Goal: Task Accomplishment & Management: Complete application form

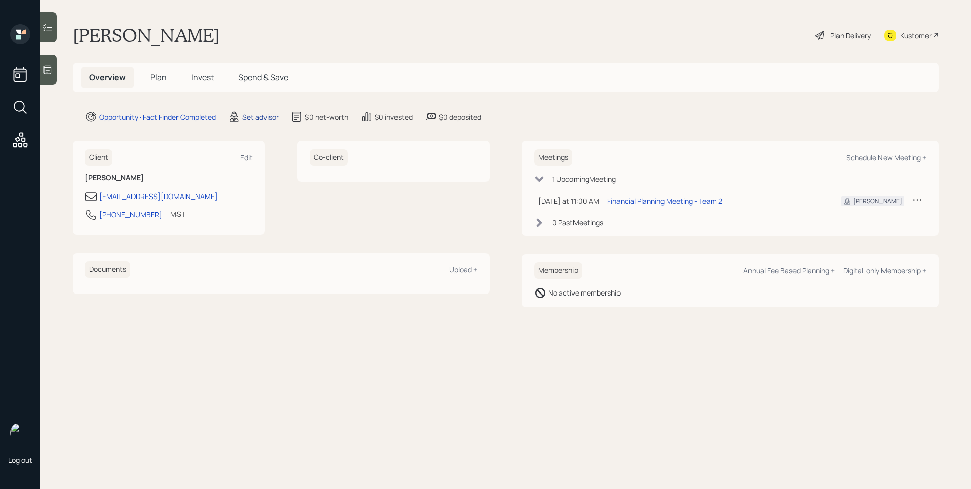
click at [255, 118] on div "Set advisor" at bounding box center [260, 117] width 36 height 11
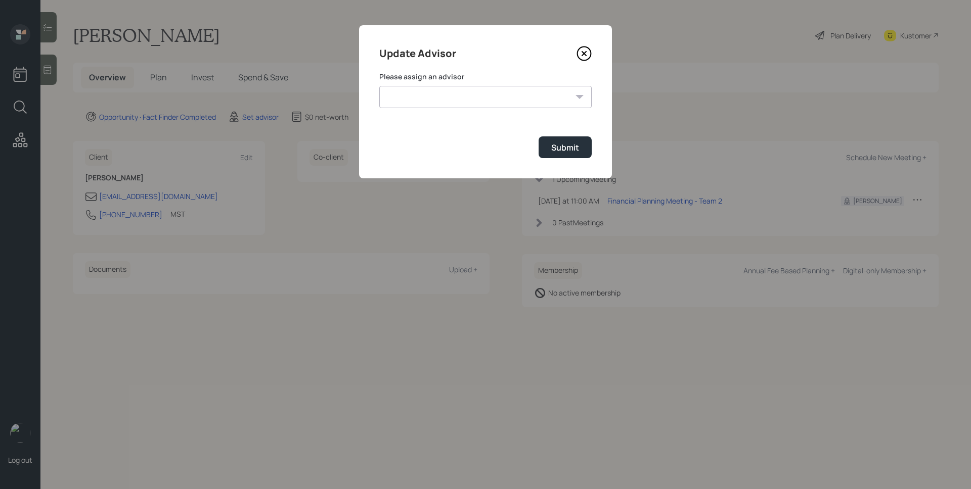
click at [487, 102] on select "[PERSON_NAME] [PERSON_NAME] [PERSON_NAME] [PERSON_NAME] End [PERSON_NAME] [PERS…" at bounding box center [485, 97] width 212 height 22
select select "d946c976-65aa-4529-ac9d-02c4f1114fc0"
click at [379, 86] on select "[PERSON_NAME] [PERSON_NAME] [PERSON_NAME] [PERSON_NAME] End [PERSON_NAME] [PERS…" at bounding box center [485, 97] width 212 height 22
click at [559, 151] on div "Submit" at bounding box center [565, 147] width 28 height 11
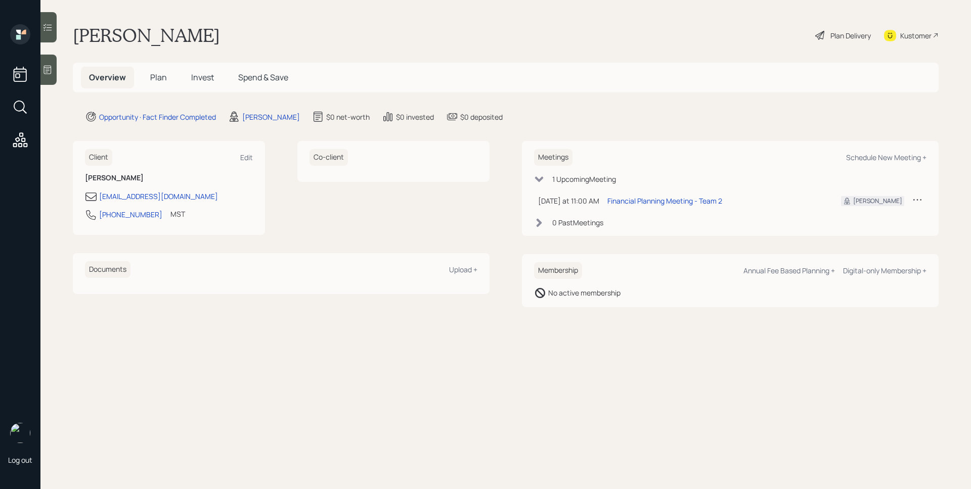
click at [53, 72] on div at bounding box center [48, 70] width 16 height 30
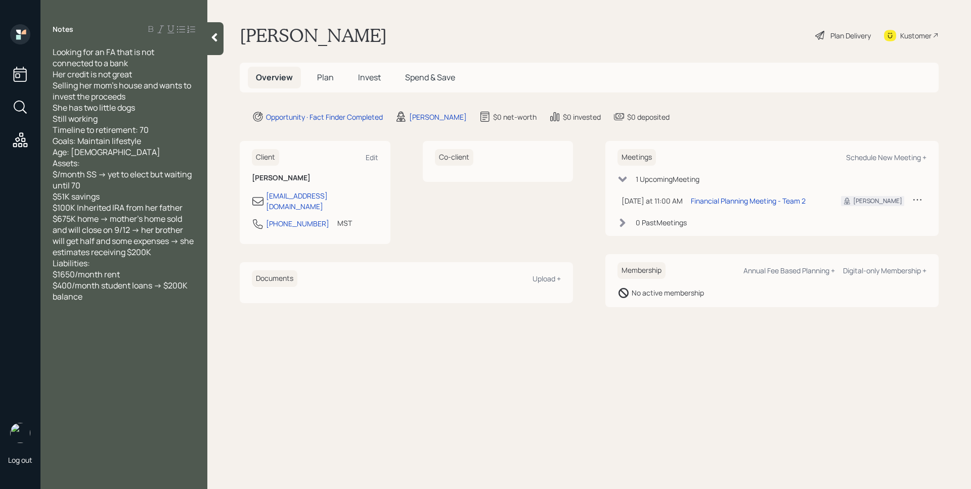
click at [329, 80] on span "Plan" at bounding box center [325, 77] width 17 height 11
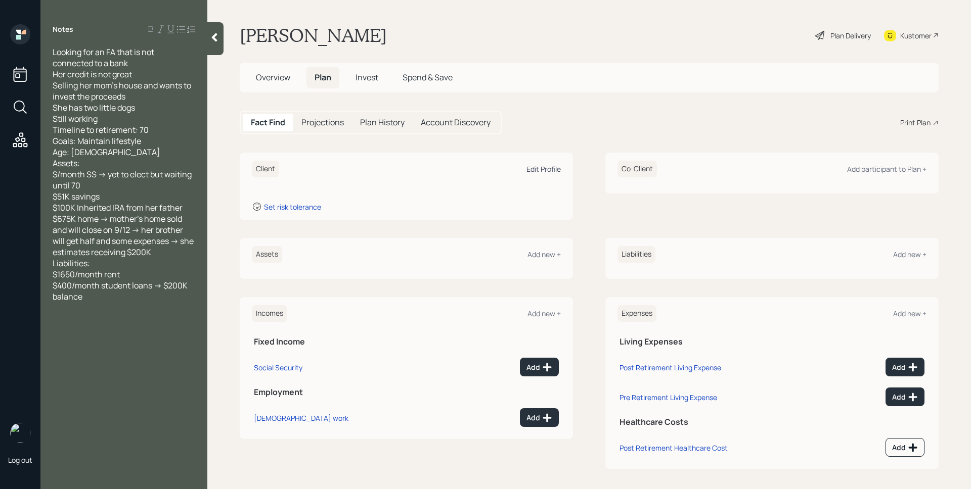
click at [540, 170] on div "Edit Profile" at bounding box center [543, 169] width 34 height 10
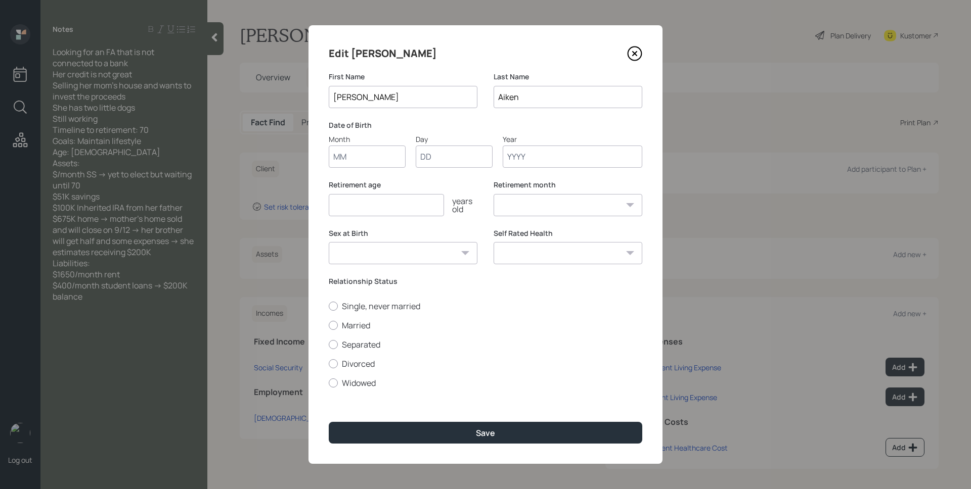
click at [354, 149] on input "Month" at bounding box center [367, 157] width 77 height 22
type input "01"
type input "1967"
select select "1"
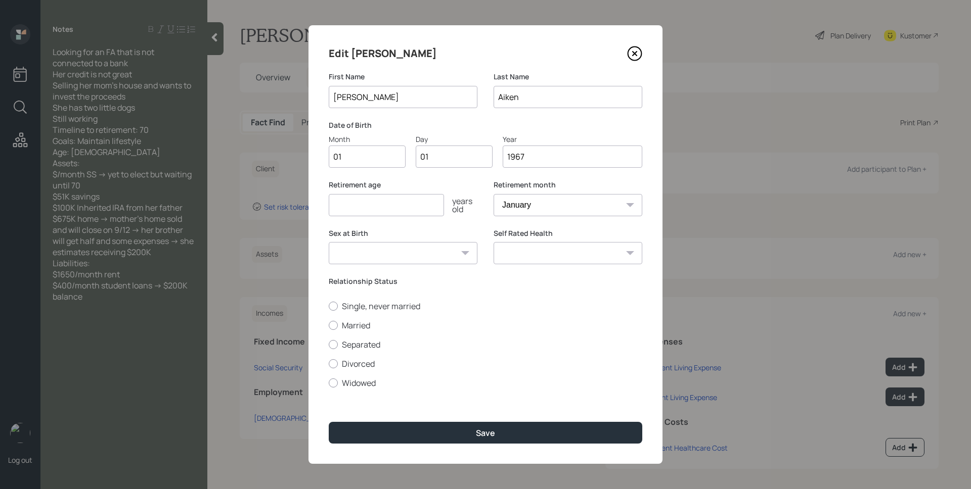
type input "1967"
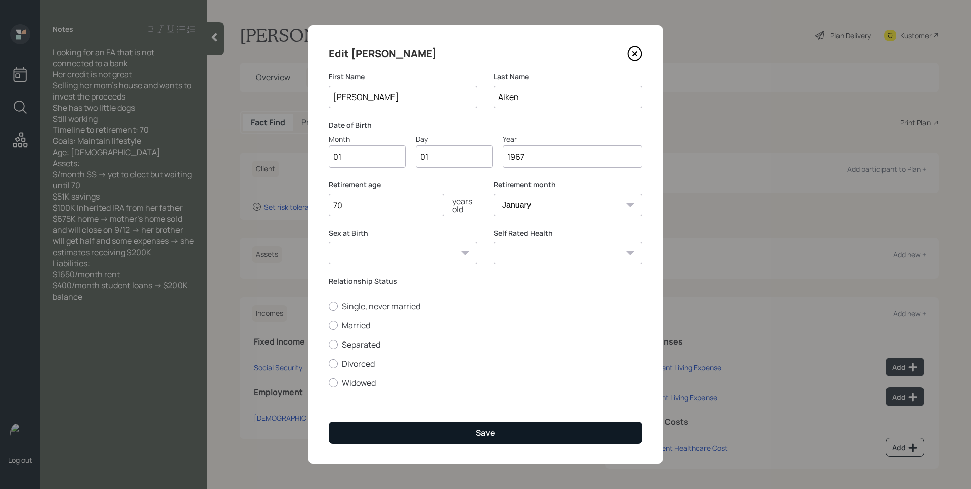
type input "70"
click at [494, 430] on button "Save" at bounding box center [485, 433] width 313 height 22
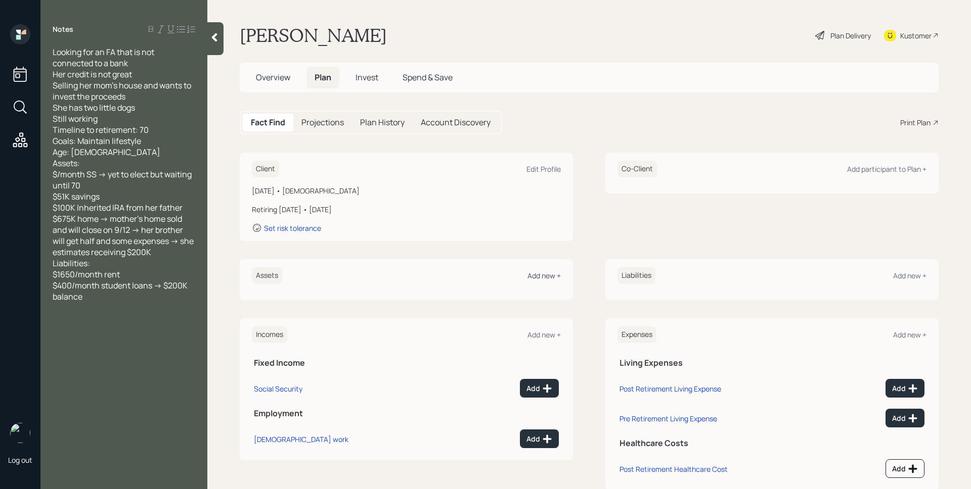
click at [539, 277] on div "Add new +" at bounding box center [543, 276] width 33 height 10
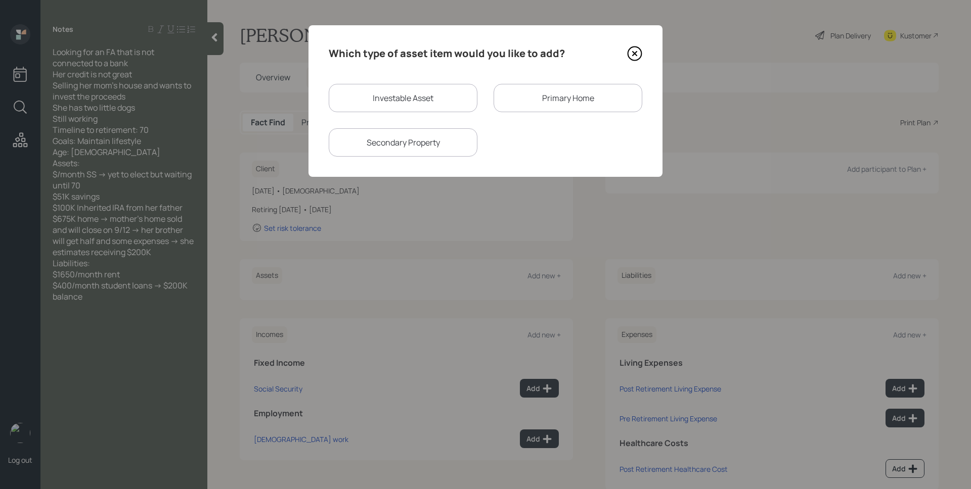
click at [382, 98] on div "Investable Asset" at bounding box center [403, 98] width 149 height 28
select select "taxable"
select select "balanced"
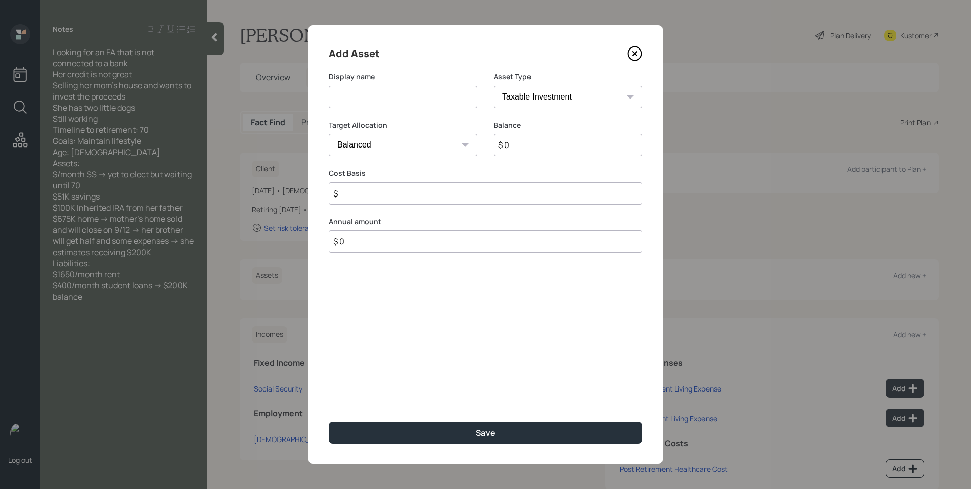
click at [382, 98] on input at bounding box center [403, 97] width 149 height 22
type input "Savings"
click at [552, 101] on select "SEP [PERSON_NAME] IRA 401(k) [PERSON_NAME] 401(k) 403(b) [PERSON_NAME] 403(b) 4…" at bounding box center [567, 97] width 149 height 22
select select "cash"
click at [493, 86] on select "SEP [PERSON_NAME] IRA 401(k) [PERSON_NAME] 401(k) 403(b) [PERSON_NAME] 403(b) 4…" at bounding box center [567, 97] width 149 height 22
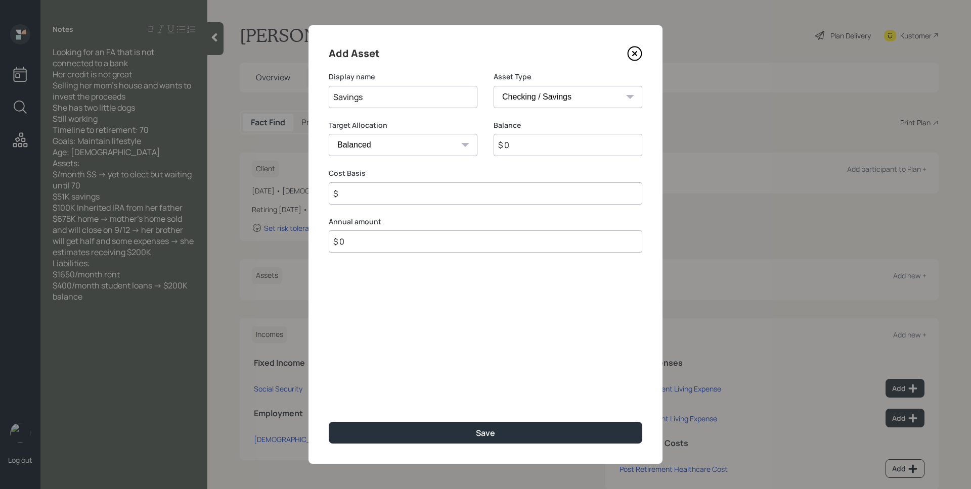
type input "$"
click at [511, 150] on input "$ 0" at bounding box center [485, 145] width 313 height 22
type input "$ 5"
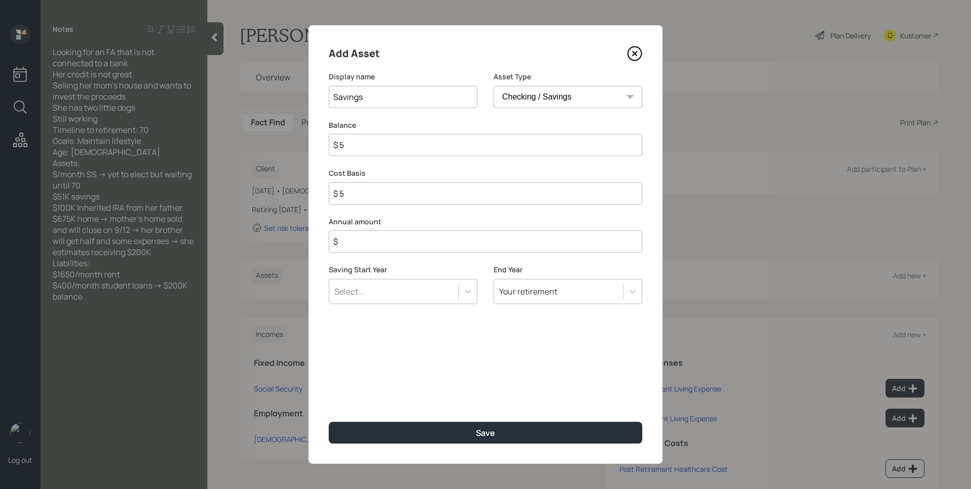
type input "$ 51"
type input "$ 510"
type input "$ 5,100"
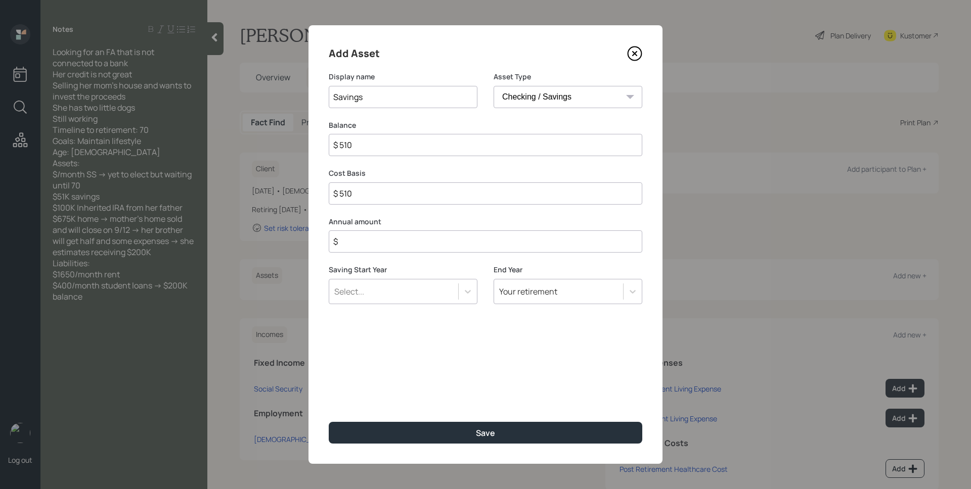
type input "$ 5,100"
type input "$ 51,000"
type input "$ 0"
click at [329, 422] on button "Save" at bounding box center [485, 433] width 313 height 22
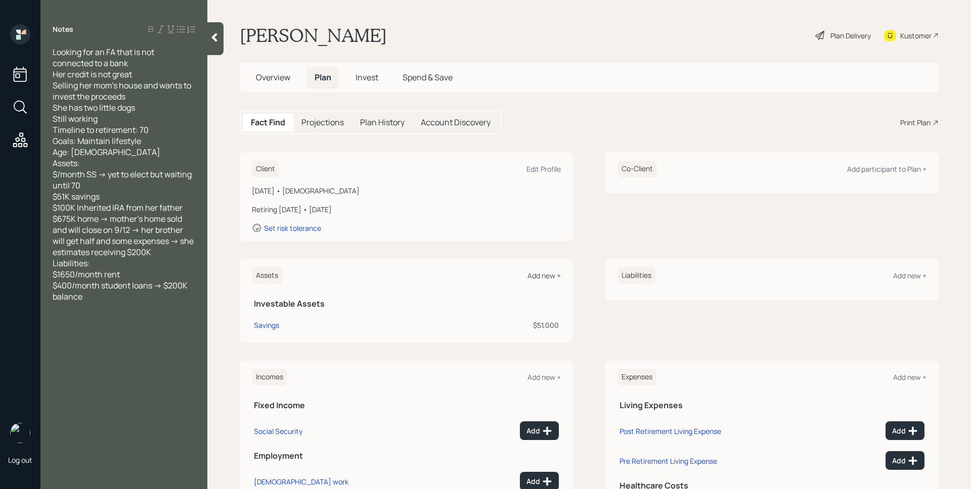
click at [543, 277] on div "Add new +" at bounding box center [543, 276] width 33 height 10
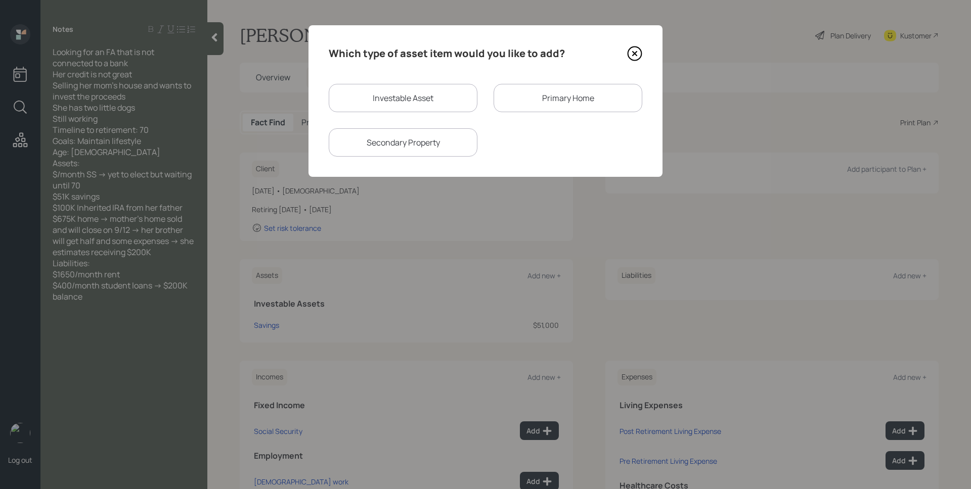
click at [422, 95] on div "Investable Asset" at bounding box center [403, 98] width 149 height 28
select select "taxable"
select select "balanced"
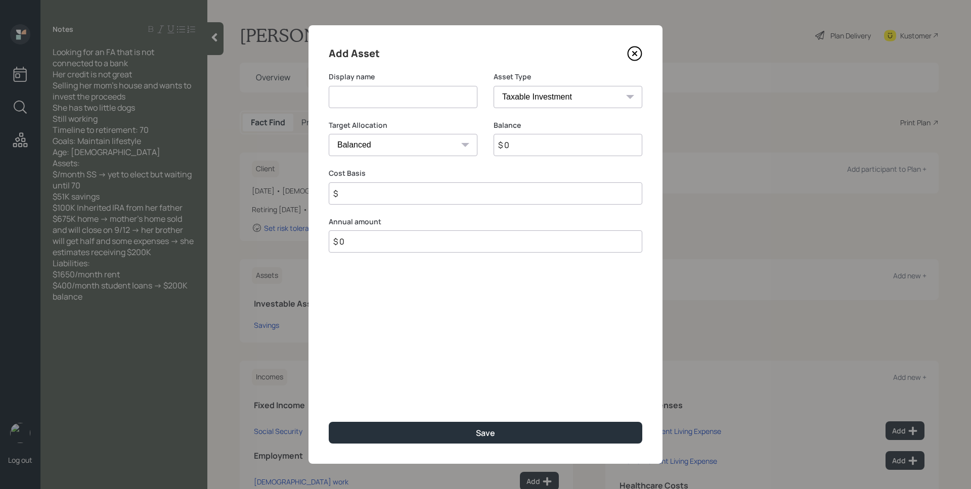
click at [419, 94] on input at bounding box center [403, 97] width 149 height 22
type input "Inherited IRA"
click at [581, 97] on select "SEP [PERSON_NAME] IRA 401(k) [PERSON_NAME] 401(k) 403(b) [PERSON_NAME] 403(b) 4…" at bounding box center [567, 97] width 149 height 22
select select "ira"
click at [493, 86] on select "SEP [PERSON_NAME] IRA 401(k) [PERSON_NAME] 401(k) 403(b) [PERSON_NAME] 403(b) 4…" at bounding box center [567, 97] width 149 height 22
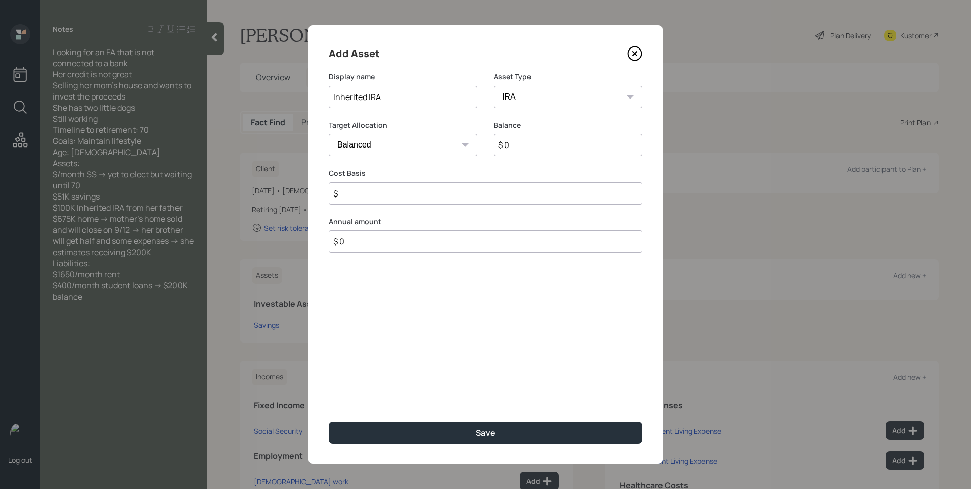
type input "$"
click at [548, 149] on input "$ 0" at bounding box center [567, 145] width 149 height 22
click at [548, 148] on input "$ 0" at bounding box center [567, 145] width 149 height 22
type input "$ 100,000"
type input "$ 0"
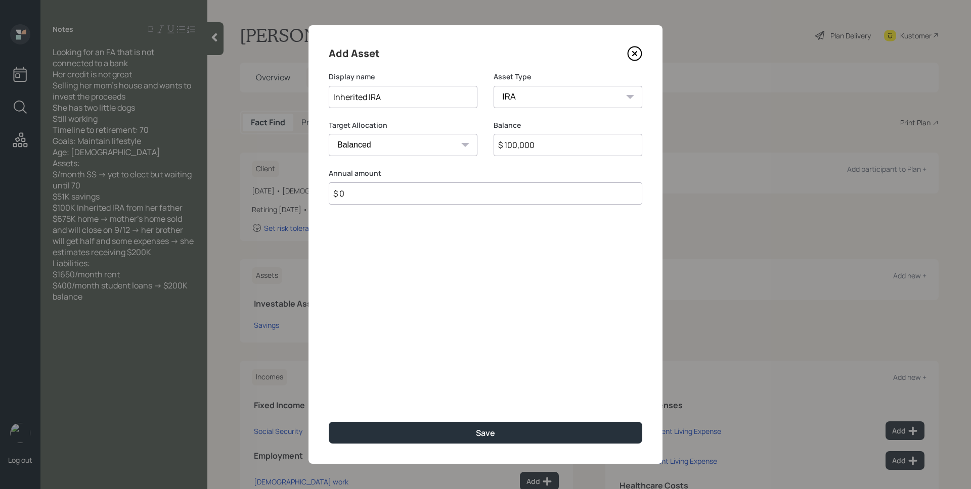
click at [329, 422] on button "Save" at bounding box center [485, 433] width 313 height 22
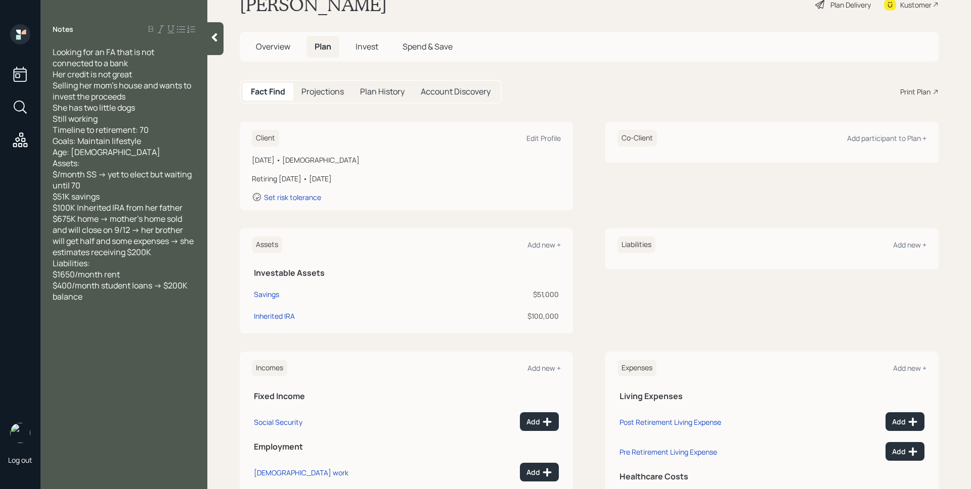
scroll to position [66, 0]
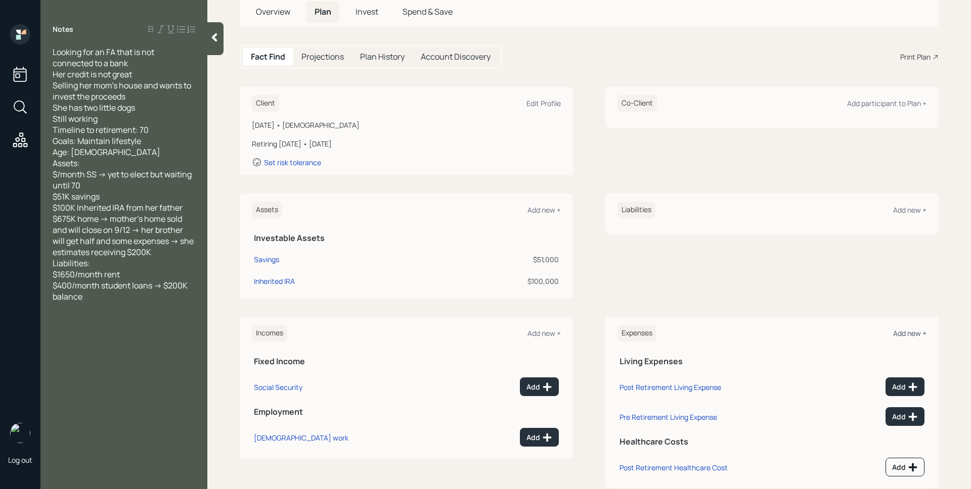
click at [900, 333] on div "Add new +" at bounding box center [909, 334] width 33 height 10
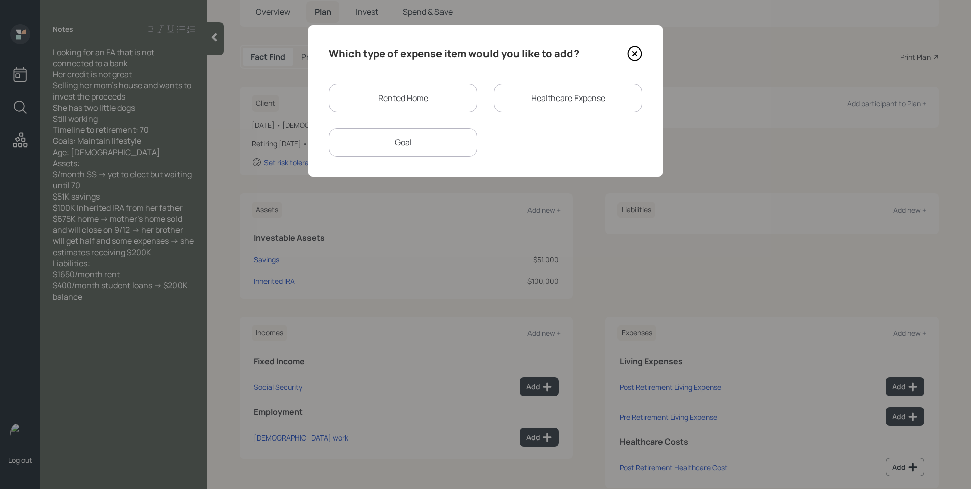
click at [396, 93] on div "Rented Home" at bounding box center [403, 98] width 149 height 28
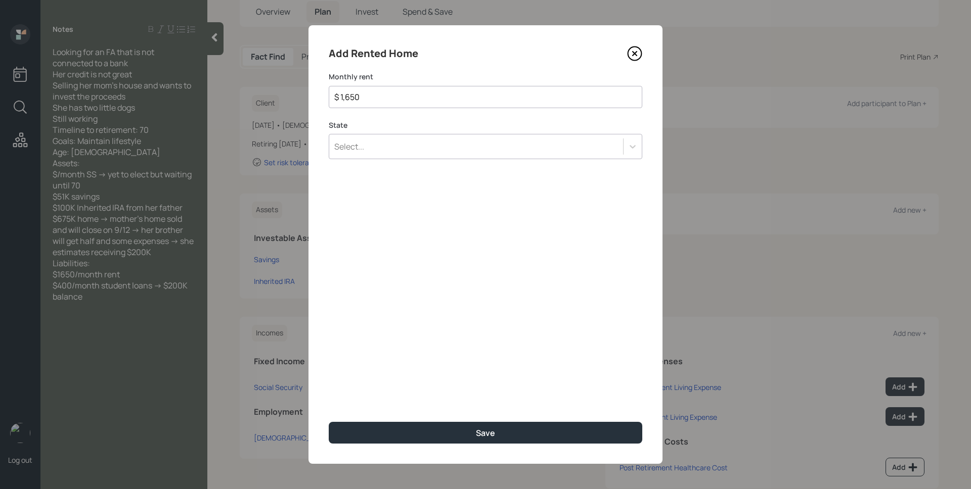
type input "$ 1,650"
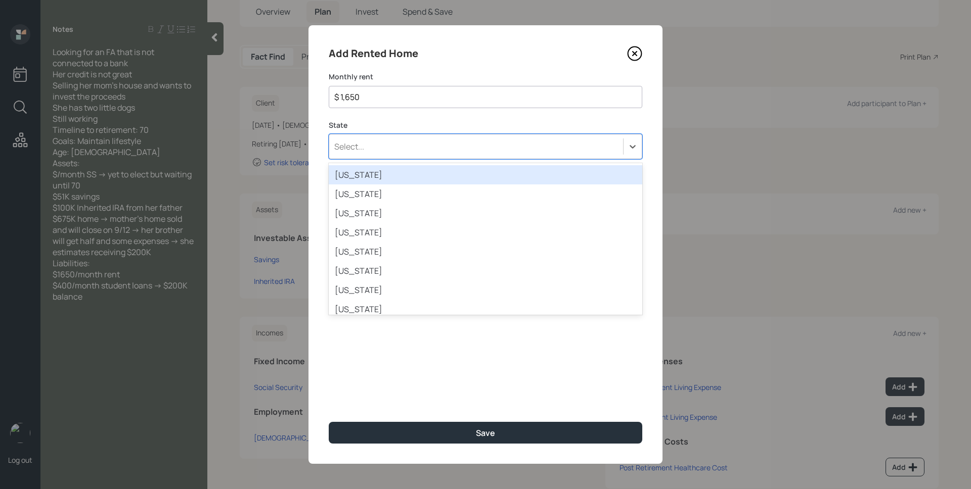
click at [412, 149] on div "Select..." at bounding box center [476, 146] width 294 height 17
type input "new"
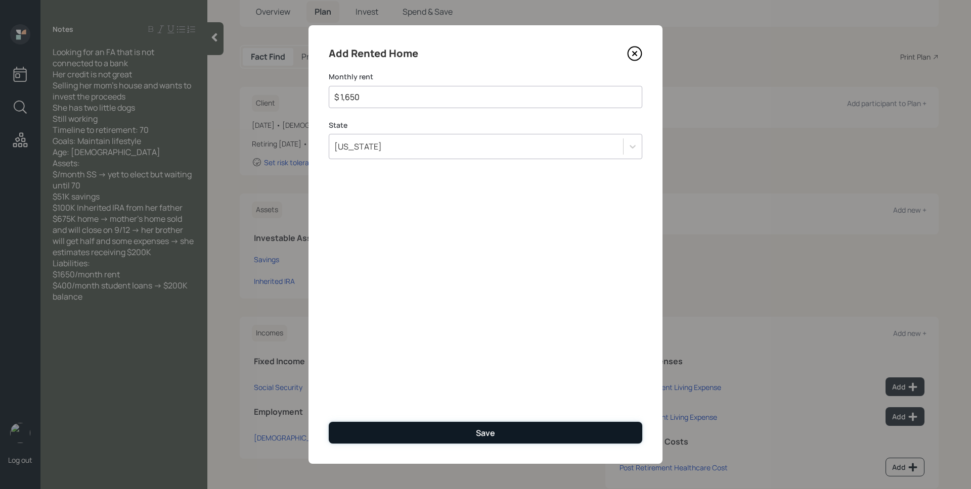
click at [479, 429] on div "Save" at bounding box center [485, 433] width 19 height 11
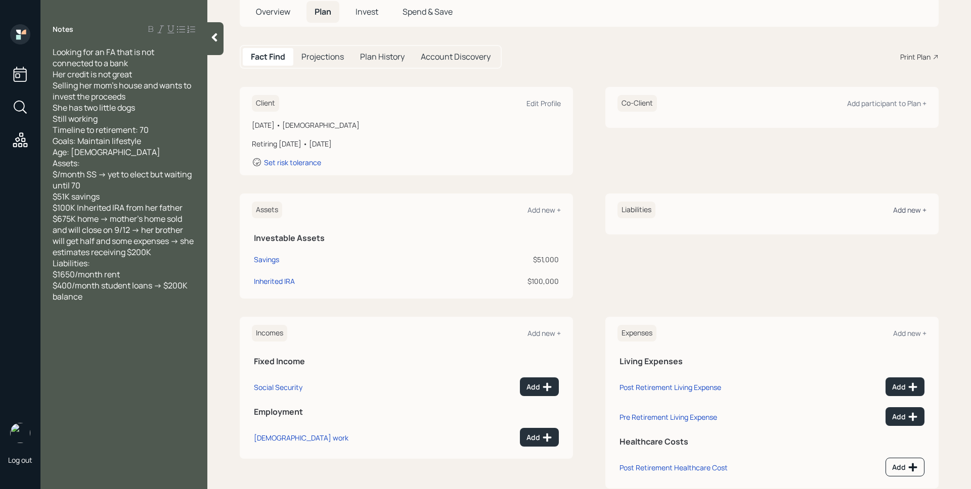
click at [900, 211] on div "Add new +" at bounding box center [909, 210] width 33 height 10
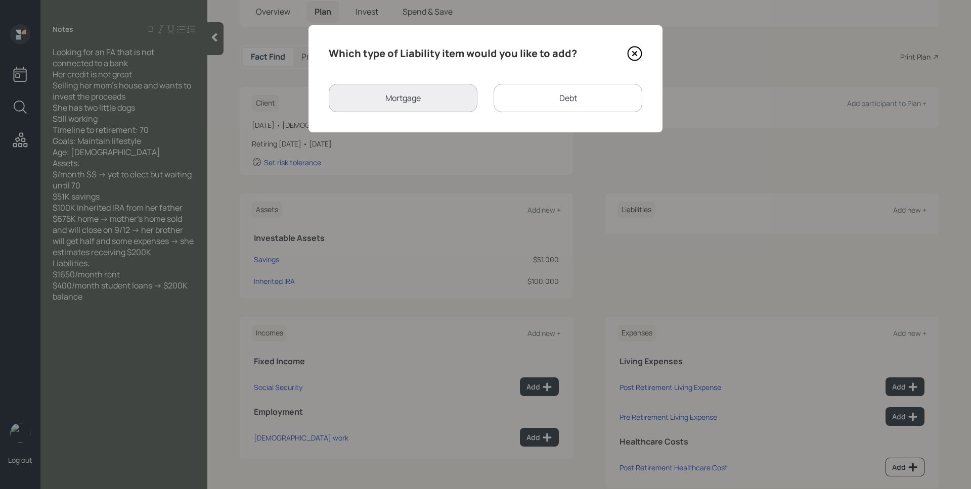
click at [561, 87] on div "Debt" at bounding box center [567, 98] width 149 height 28
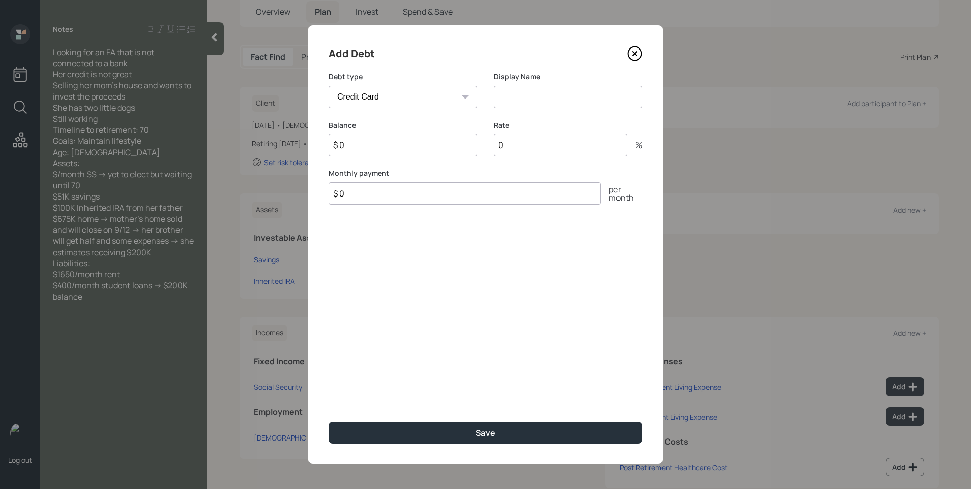
click at [426, 100] on select "Car Credit Card Medical Student Other" at bounding box center [403, 97] width 149 height 22
click at [329, 86] on select "Car Credit Card Medical Student Other" at bounding box center [403, 97] width 149 height 22
click at [394, 92] on select "Car Credit Card Medical Student Other" at bounding box center [403, 97] width 149 height 22
select select "student"
click at [329, 86] on select "Car Credit Card Medical Student Other" at bounding box center [403, 97] width 149 height 22
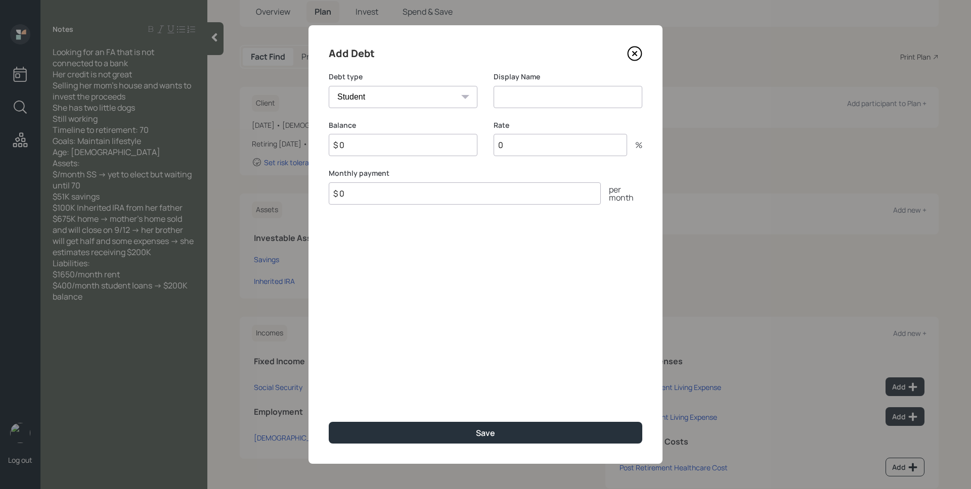
click at [538, 93] on input at bounding box center [567, 97] width 149 height 22
type input "Student Loans"
type input "$ 200,000"
click at [554, 148] on input "0" at bounding box center [559, 145] width 133 height 22
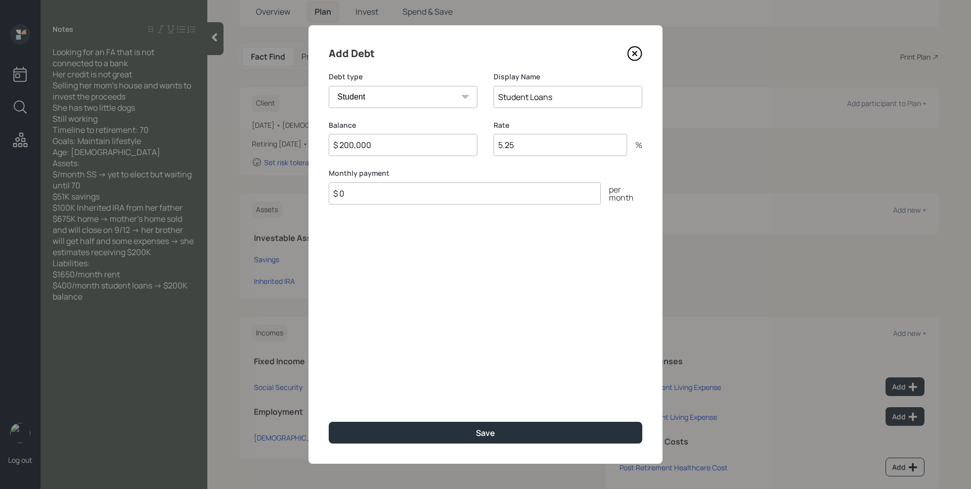
type input "5.25"
type input "$ 400"
click at [329, 422] on button "Save" at bounding box center [485, 433] width 313 height 22
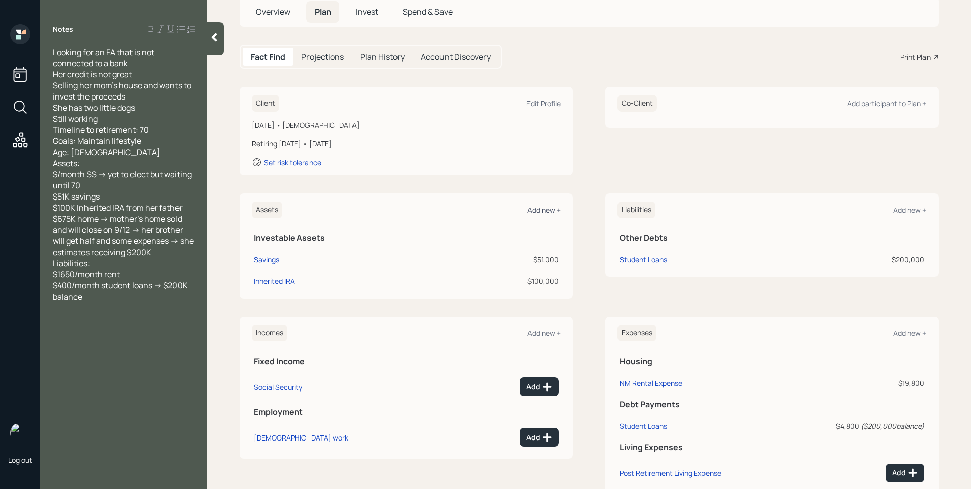
click at [527, 208] on div "Add new +" at bounding box center [543, 210] width 33 height 10
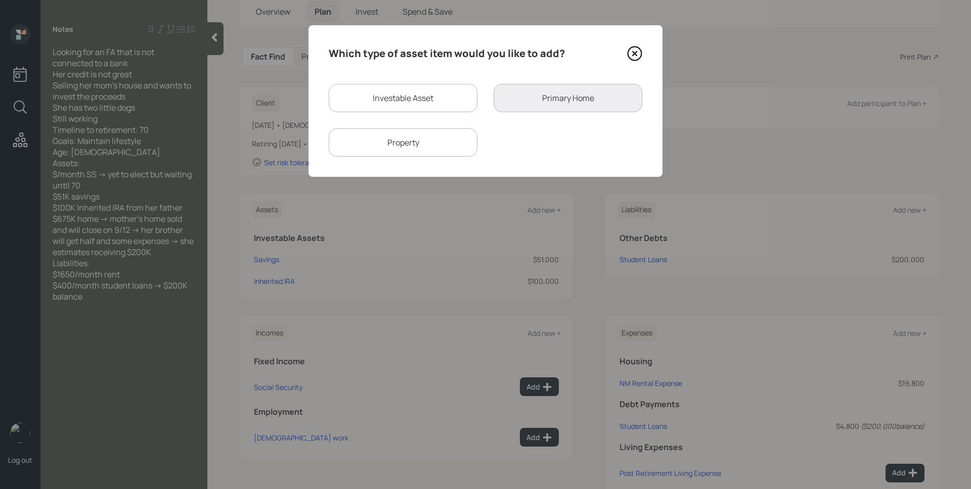
click at [405, 100] on div "Investable Asset" at bounding box center [403, 98] width 149 height 28
select select "taxable"
select select "balanced"
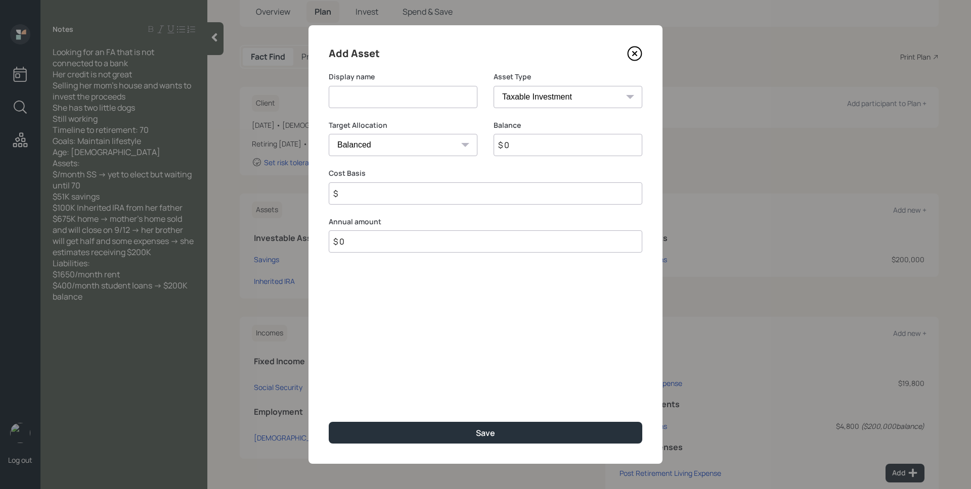
click at [405, 100] on input at bounding box center [403, 97] width 149 height 22
type input "Home Proceeds"
click at [402, 143] on select "Cash Conservative Balanced Aggressive" at bounding box center [403, 145] width 149 height 22
select select "uninvested"
click at [329, 134] on select "Cash Conservative Balanced Aggressive" at bounding box center [403, 145] width 149 height 22
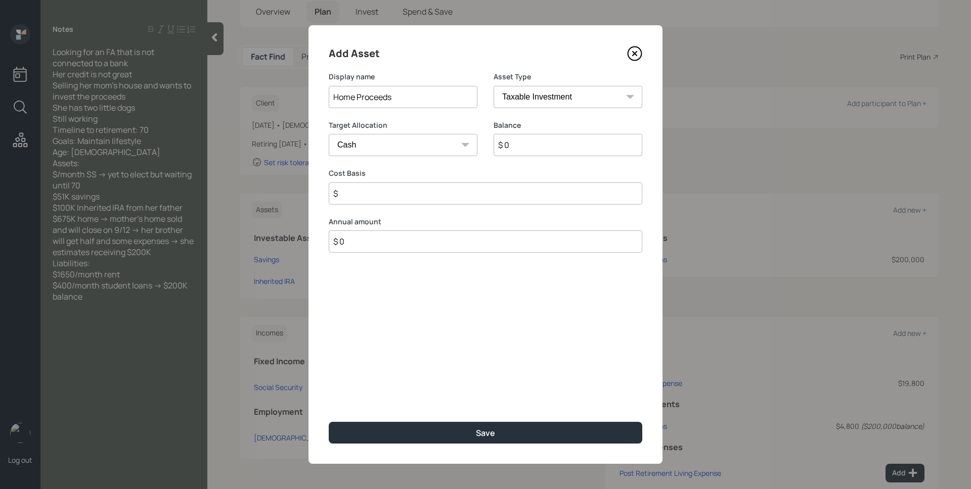
click at [558, 148] on input "$ 0" at bounding box center [567, 145] width 149 height 22
type input "$ 2"
type input "$ 20"
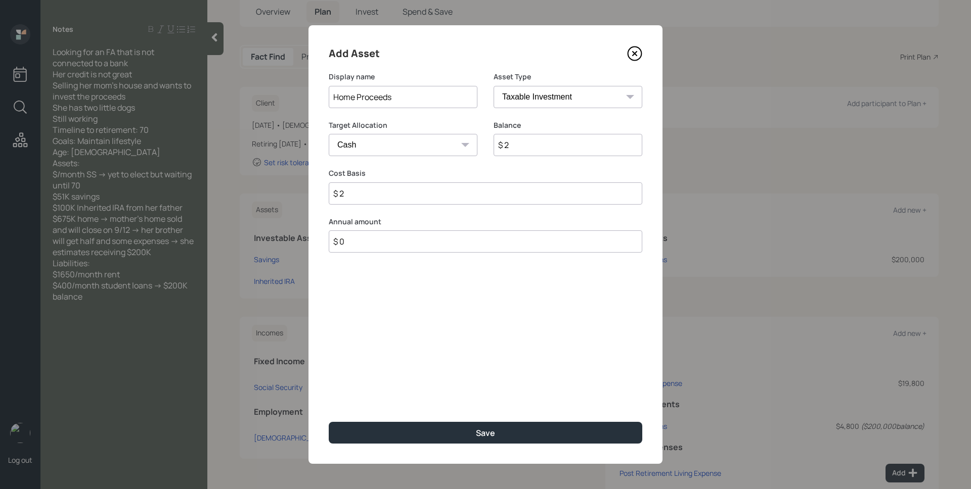
type input "$ 20"
type input "$ 200"
type input "$ 2,000"
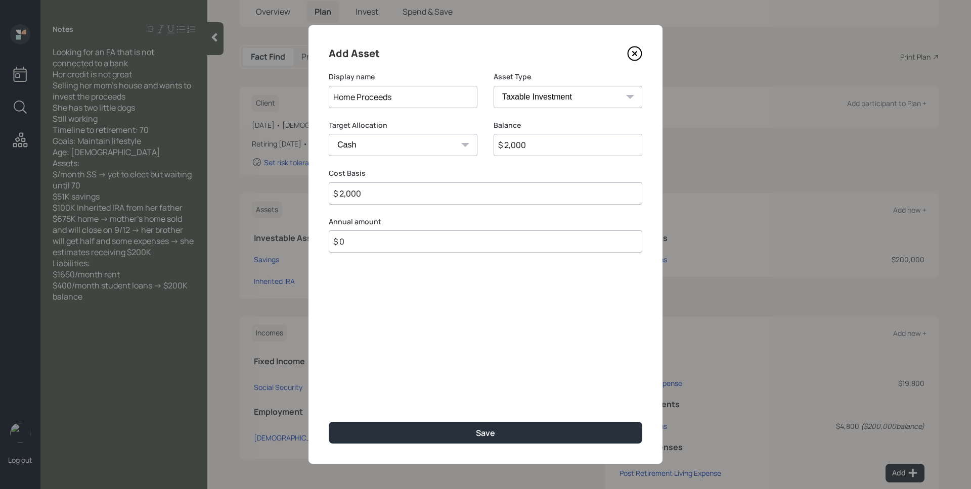
type input "$ 20,000"
type input "$ 200,000"
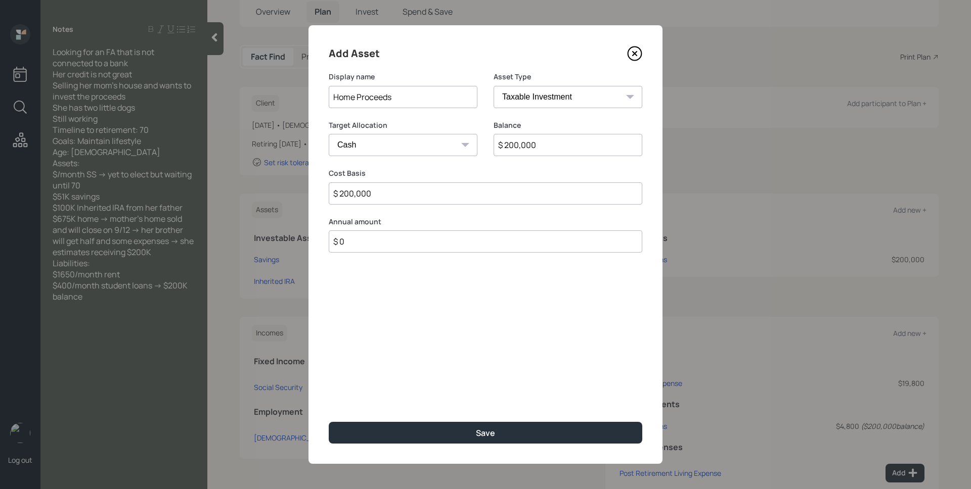
click at [329, 422] on button "Save" at bounding box center [485, 433] width 313 height 22
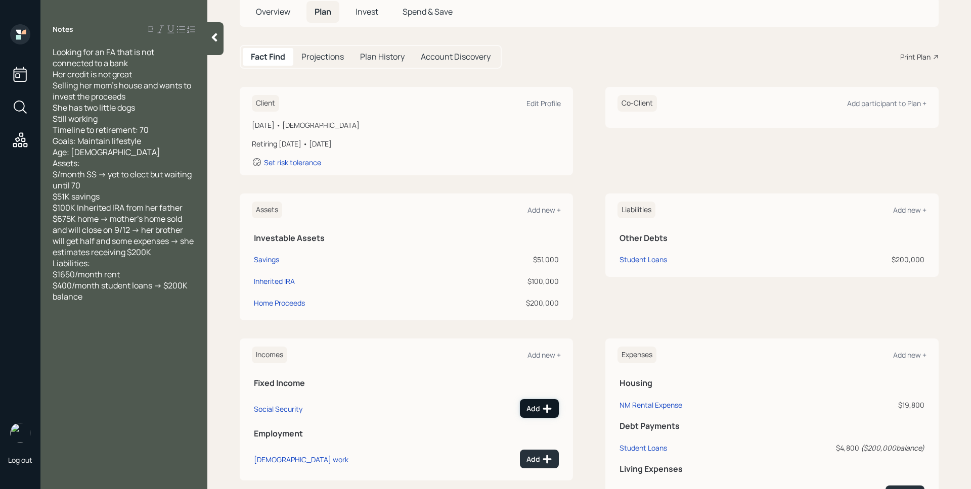
click at [534, 411] on div "Add" at bounding box center [539, 409] width 26 height 10
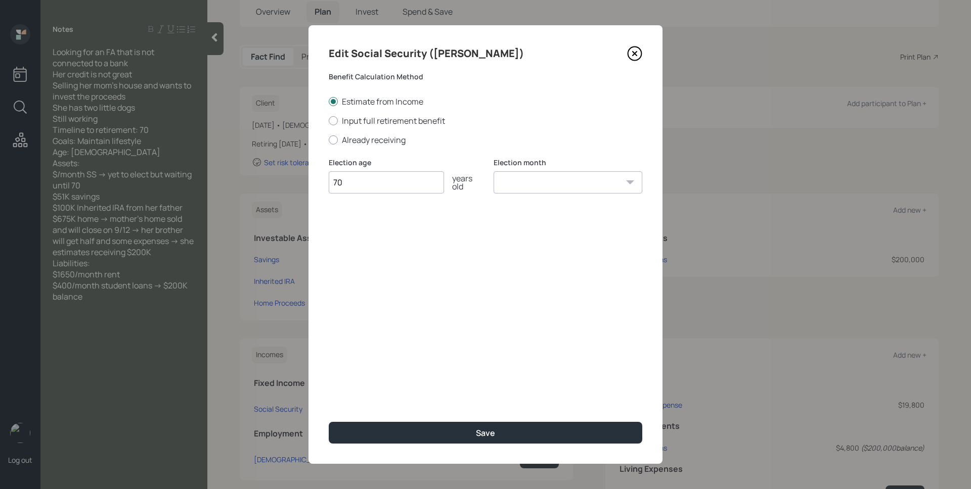
type input "70"
select select "1"
click at [493, 171] on select "January February March April May June July August September October November De…" at bounding box center [567, 182] width 149 height 22
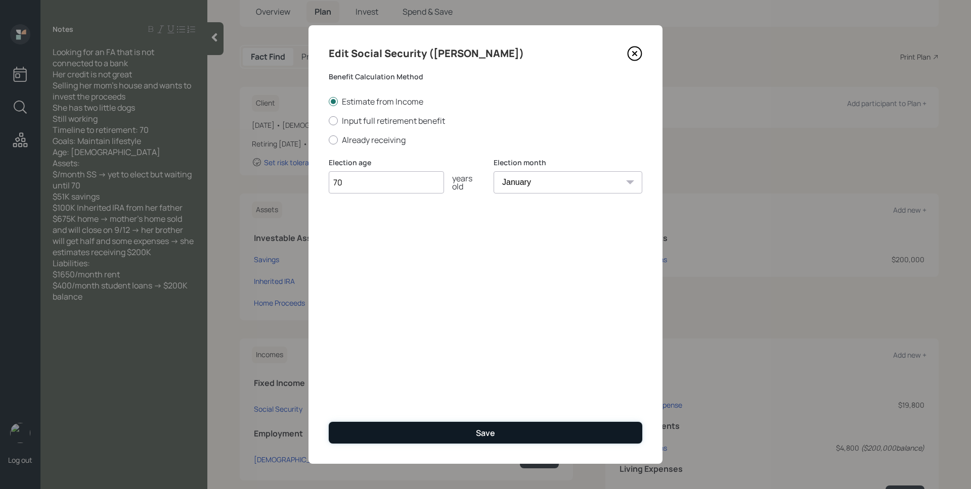
click at [494, 437] on div "Save" at bounding box center [485, 433] width 19 height 11
